Goal: Check status

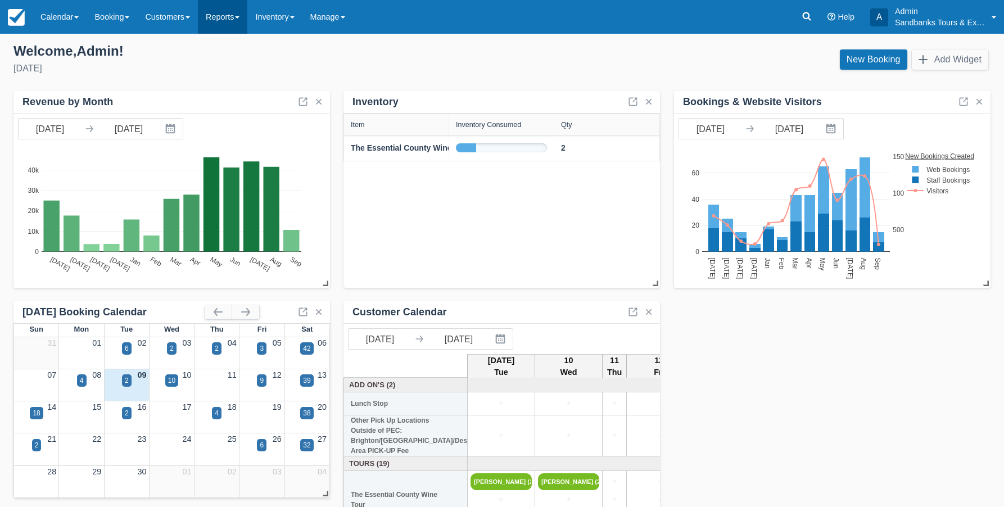
click at [223, 22] on link "Reports" at bounding box center [222, 17] width 49 height 34
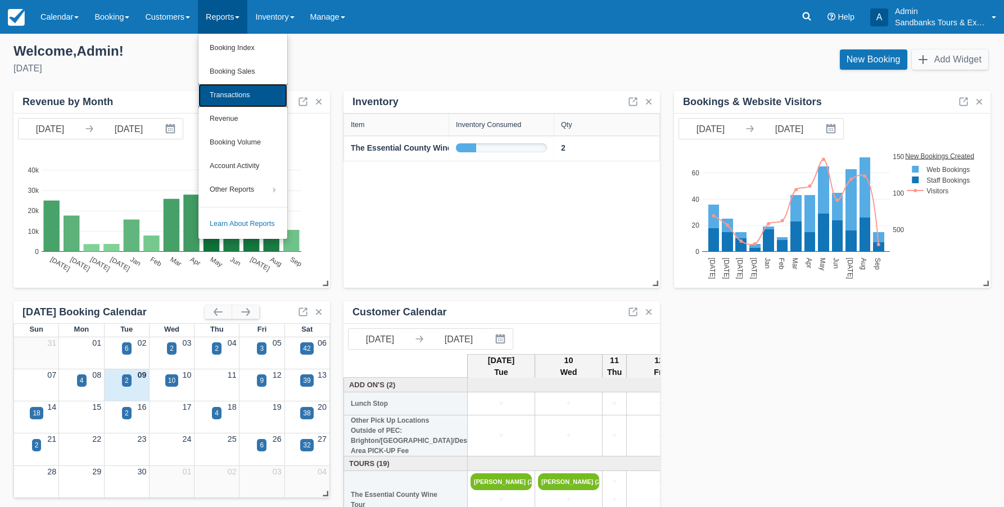
click at [223, 95] on link "Transactions" at bounding box center [242, 96] width 89 height 24
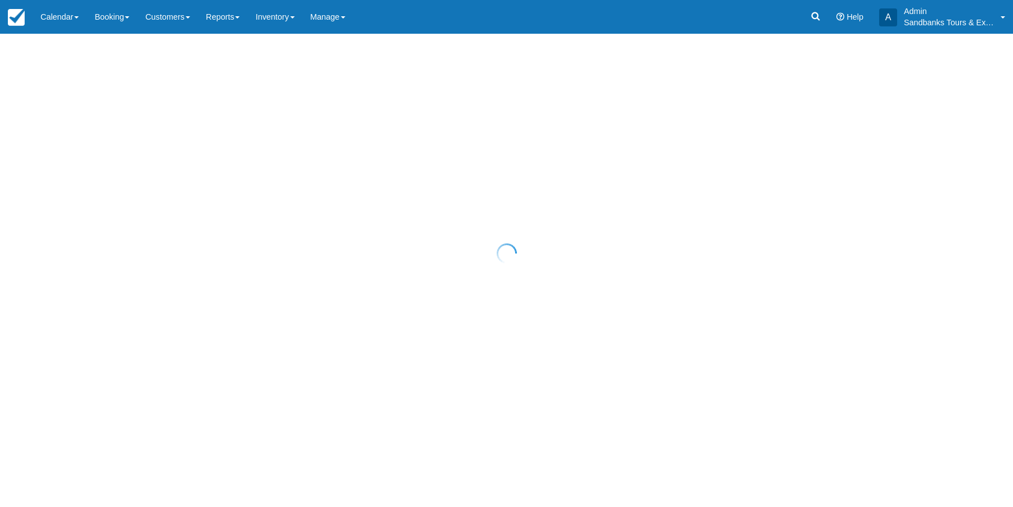
select select "10"
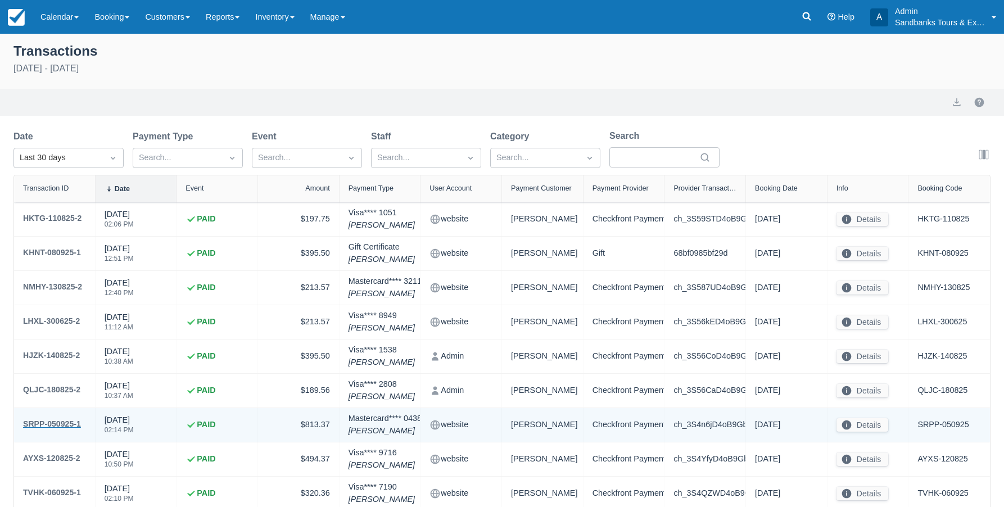
click at [65, 425] on div "SRPP-050925-1" at bounding box center [52, 423] width 58 height 13
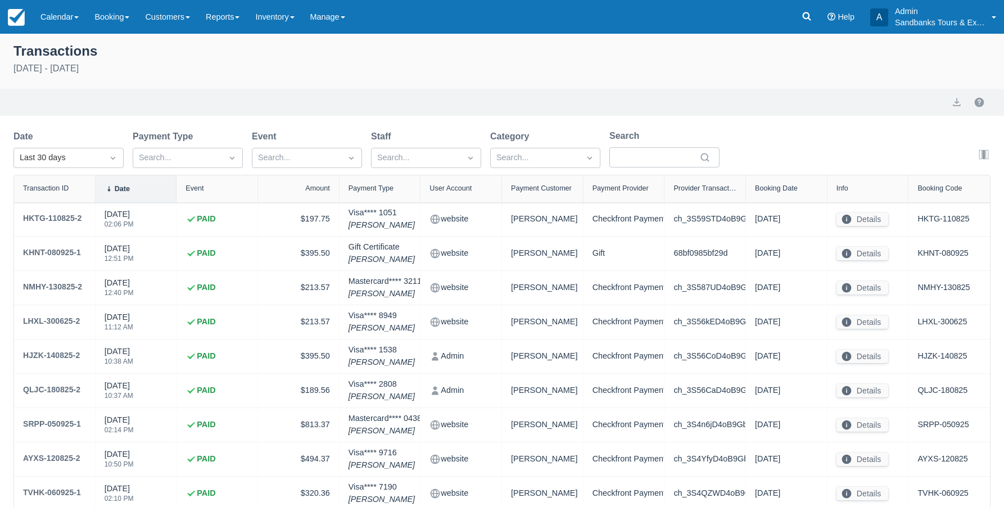
select select "10"
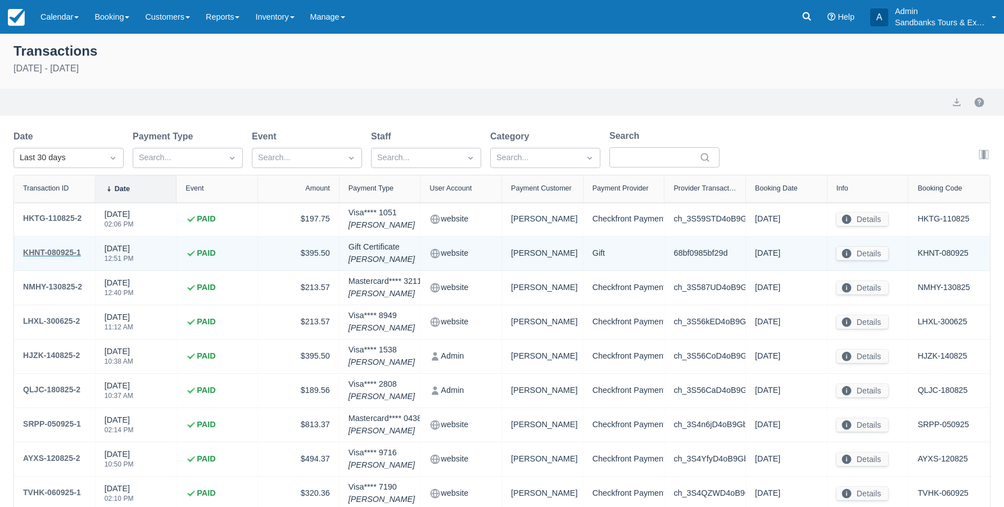
click at [56, 251] on div "KHNT-080925-1" at bounding box center [52, 252] width 58 height 13
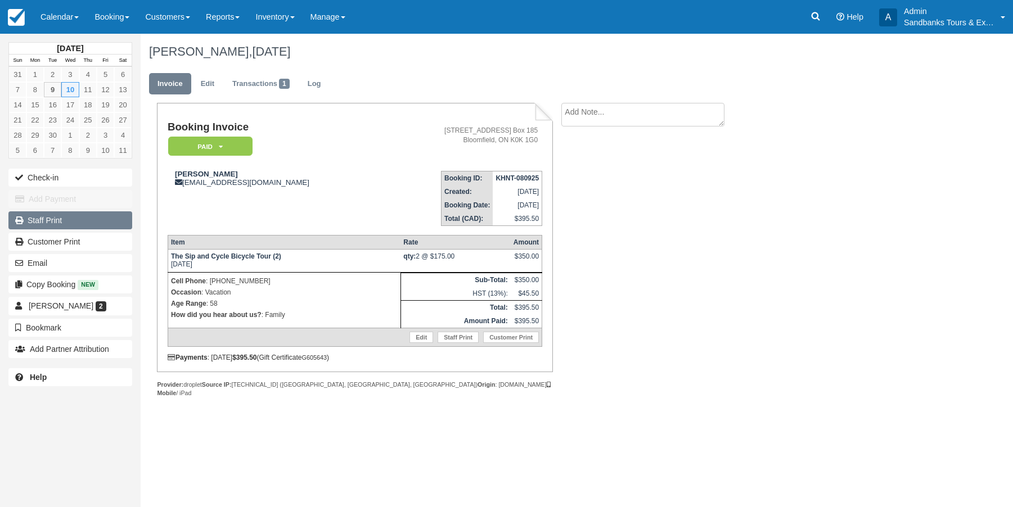
click at [50, 223] on link "Staff Print" at bounding box center [70, 220] width 124 height 18
